Goal: Find specific page/section: Find specific page/section

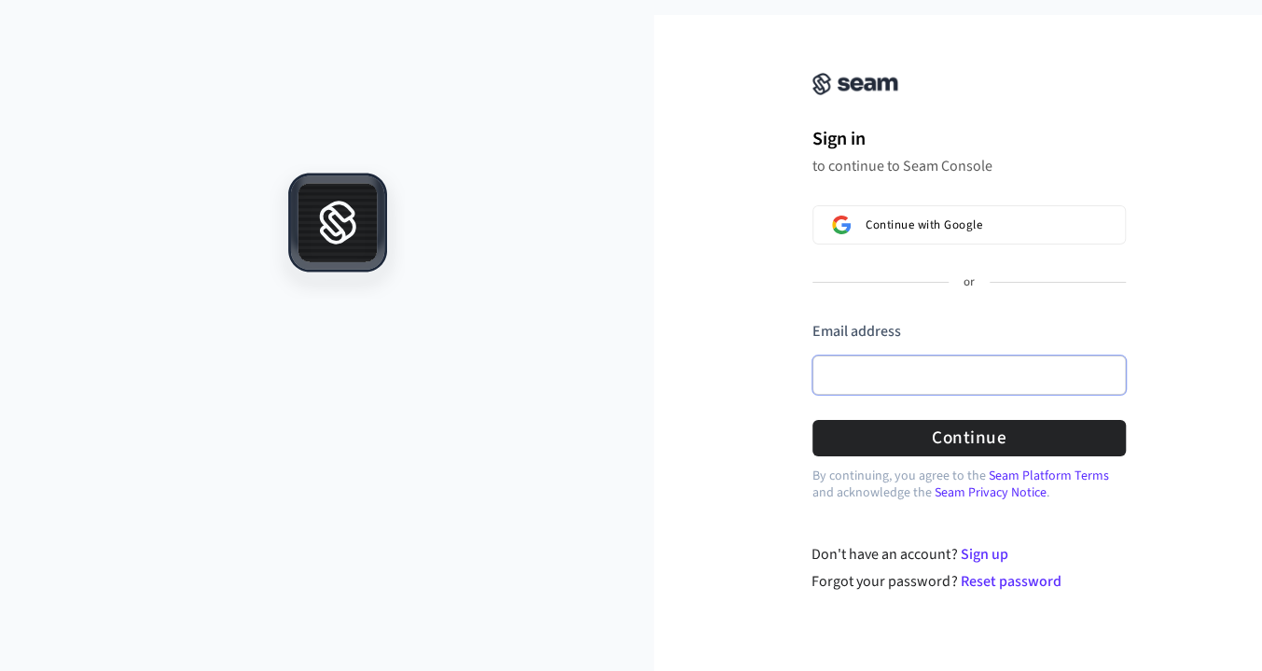
click at [935, 376] on input "Email address" at bounding box center [970, 374] width 314 height 39
type input "**********"
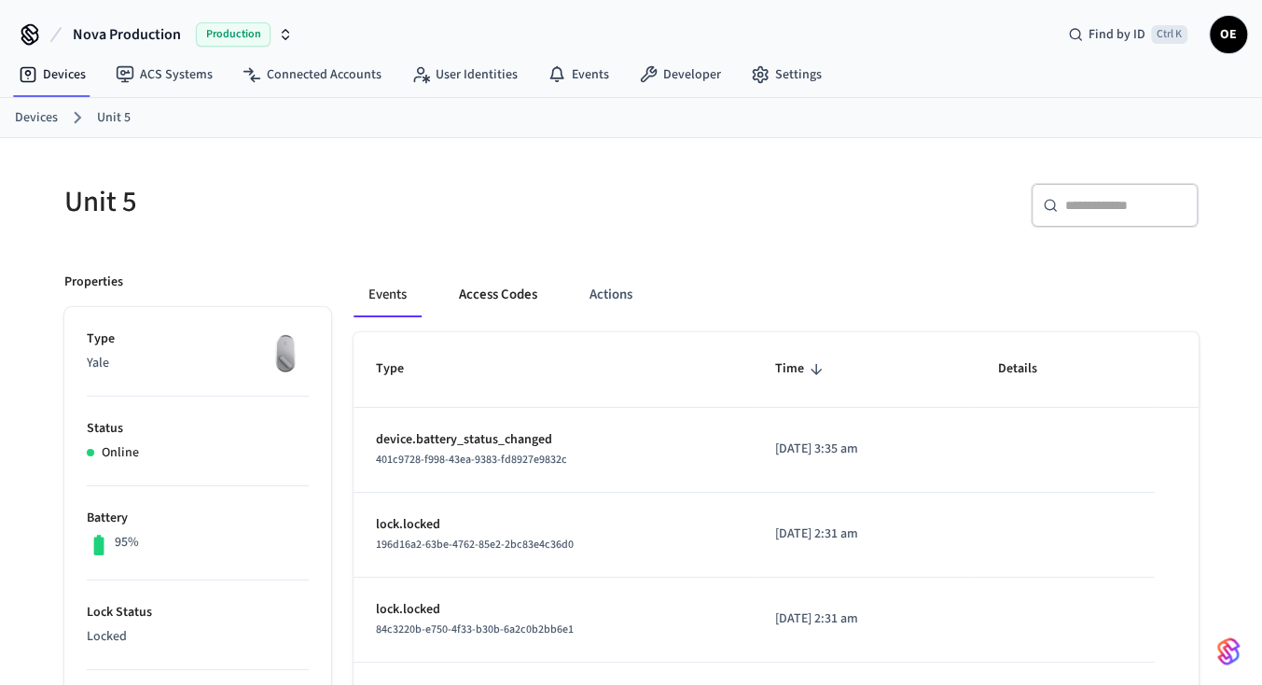
click at [460, 294] on button "Access Codes" at bounding box center [498, 294] width 108 height 45
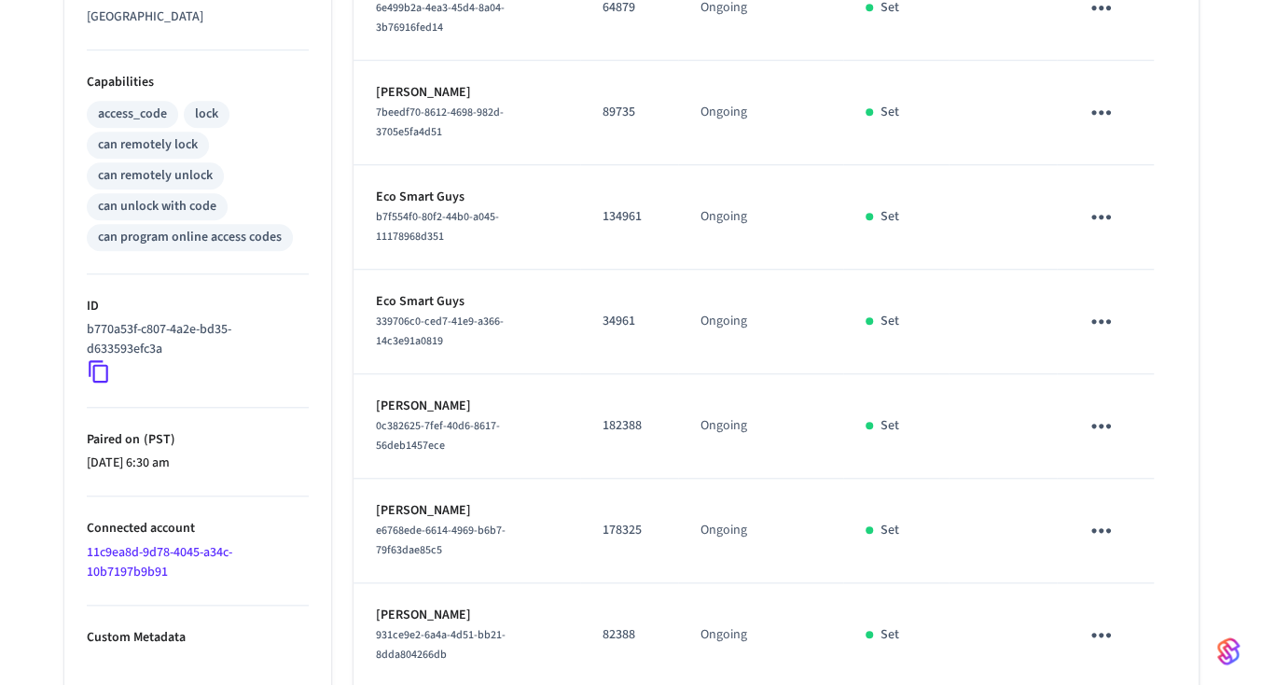
scroll to position [873, 0]
